Goal: Find specific fact

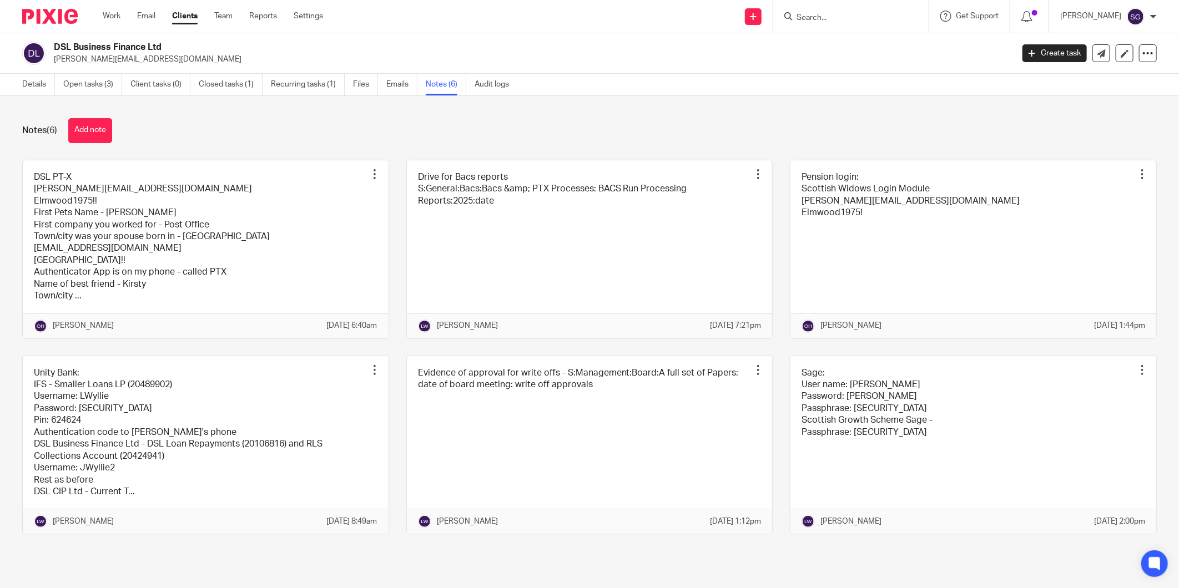
drag, startPoint x: 141, startPoint y: 12, endPoint x: 216, endPoint y: 3, distance: 75.4
click at [141, 12] on link "Email" at bounding box center [146, 16] width 18 height 11
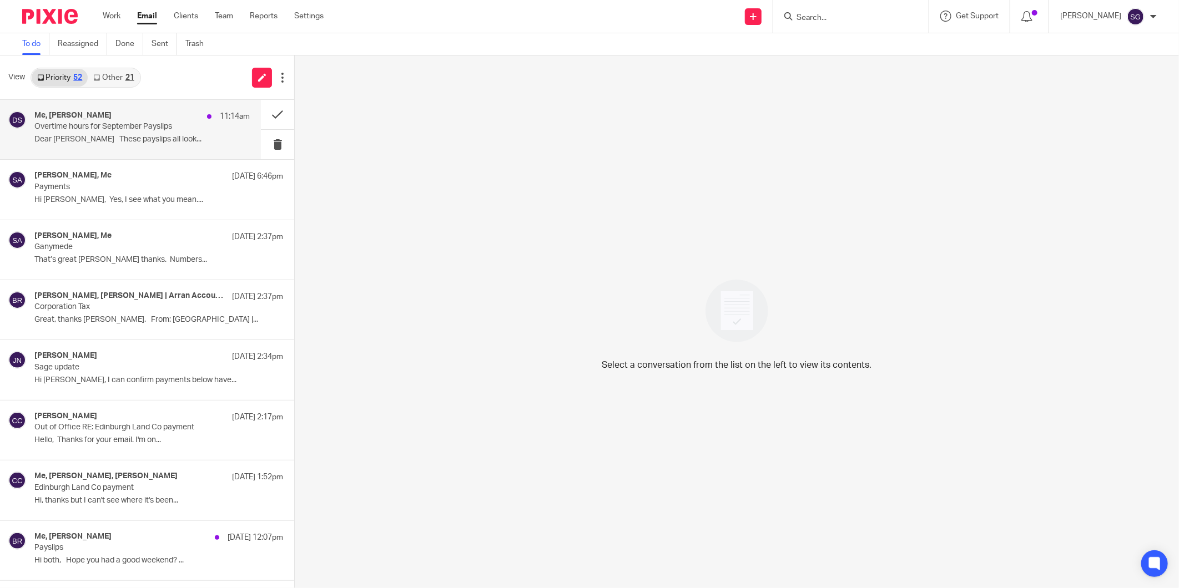
click at [141, 129] on p "Overtime hours for September Payslips" at bounding box center [120, 126] width 172 height 9
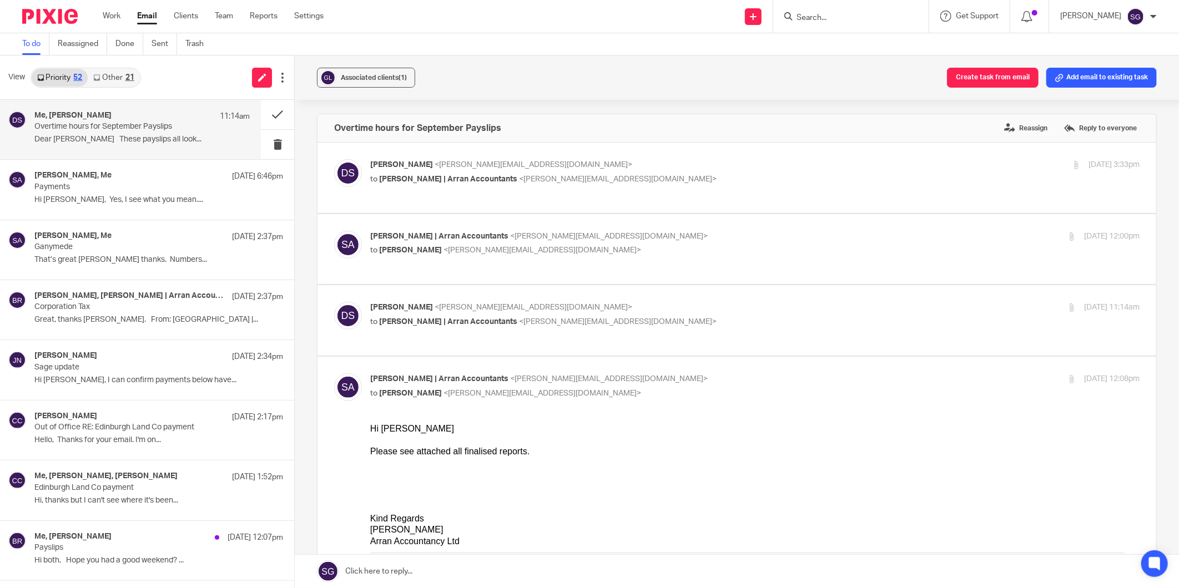
click at [827, 20] on input "Search" at bounding box center [845, 18] width 100 height 10
type input "r"
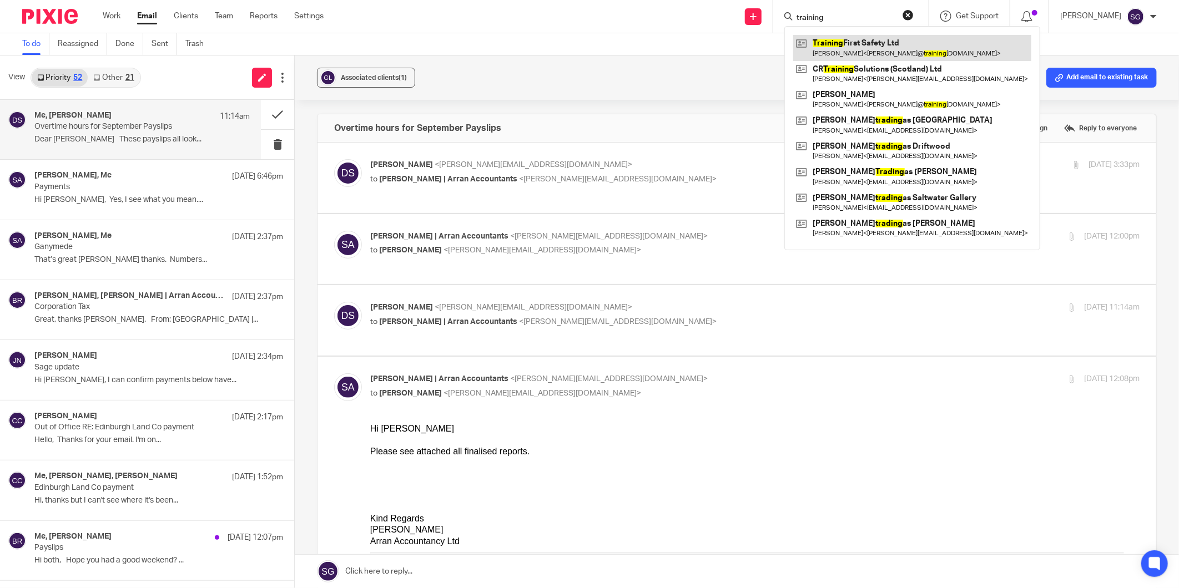
type input "training"
click at [889, 48] on link at bounding box center [912, 48] width 238 height 26
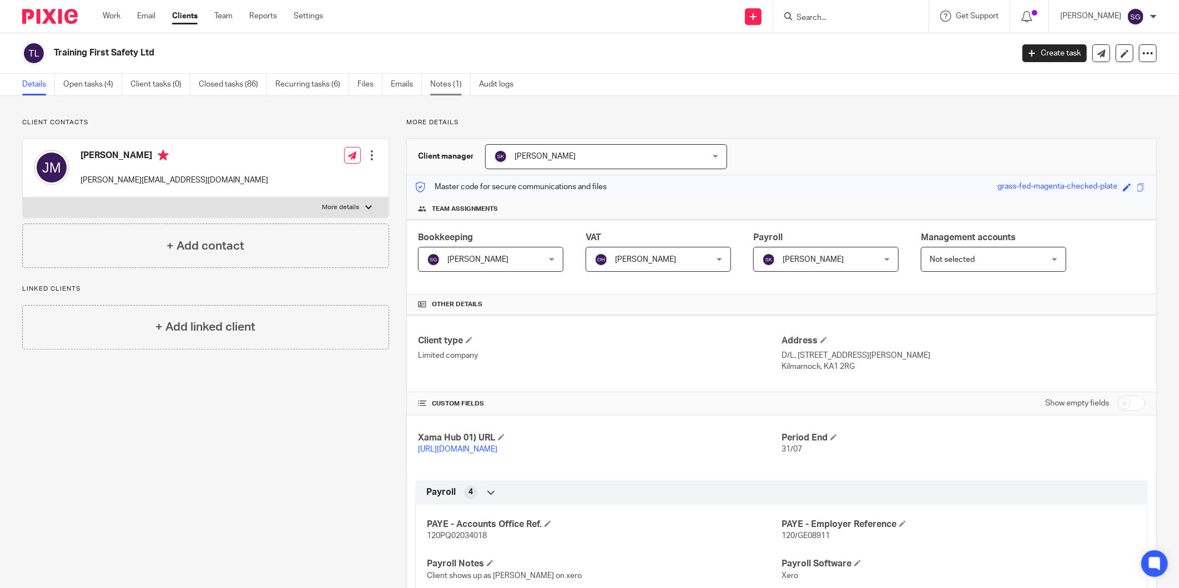
click at [459, 84] on link "Notes (1)" at bounding box center [450, 85] width 41 height 22
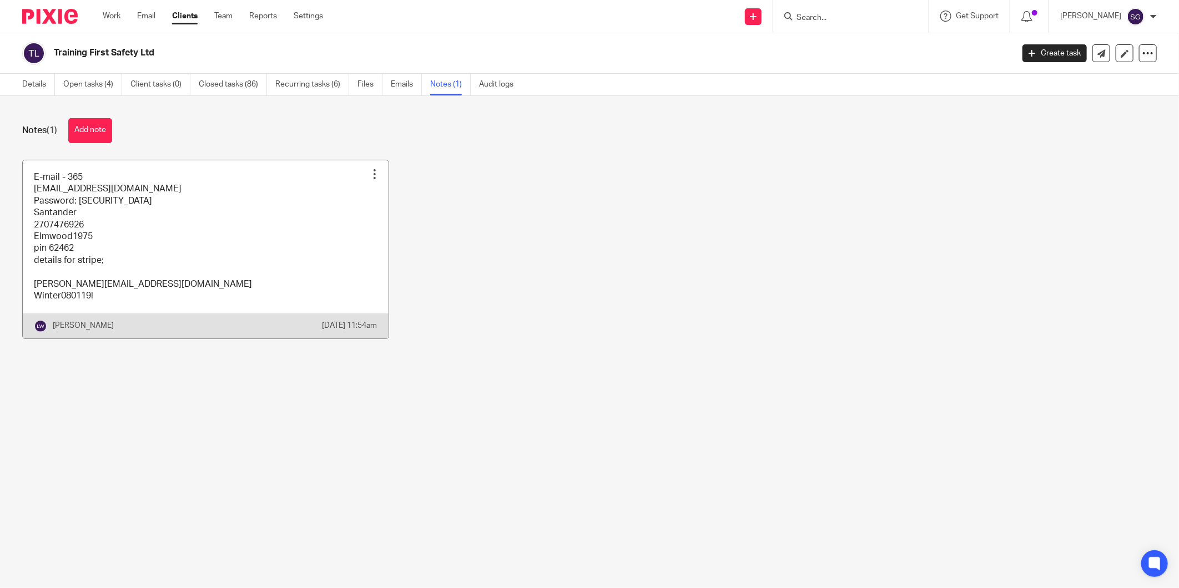
click at [224, 185] on link at bounding box center [206, 249] width 366 height 178
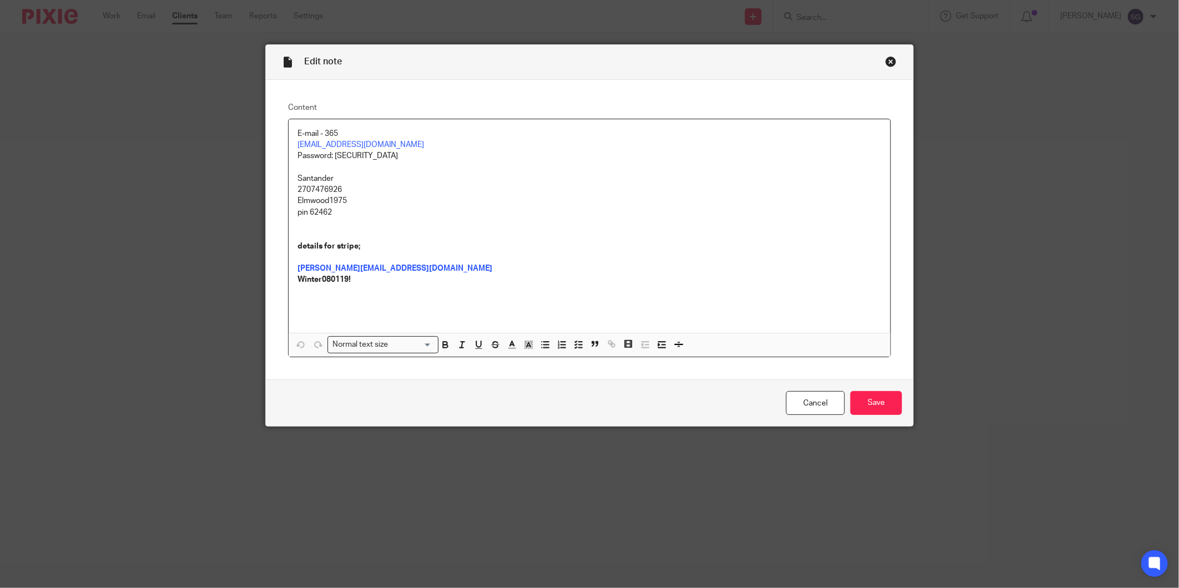
click at [347, 155] on p "Password: [SECURITY_DATA]" at bounding box center [589, 155] width 584 height 11
copy p "Pus21861"
